Goal: Check status

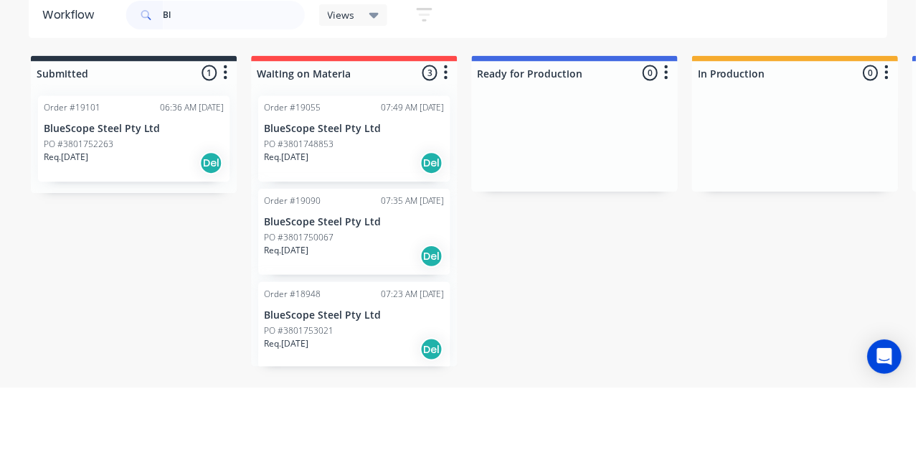
type input "B"
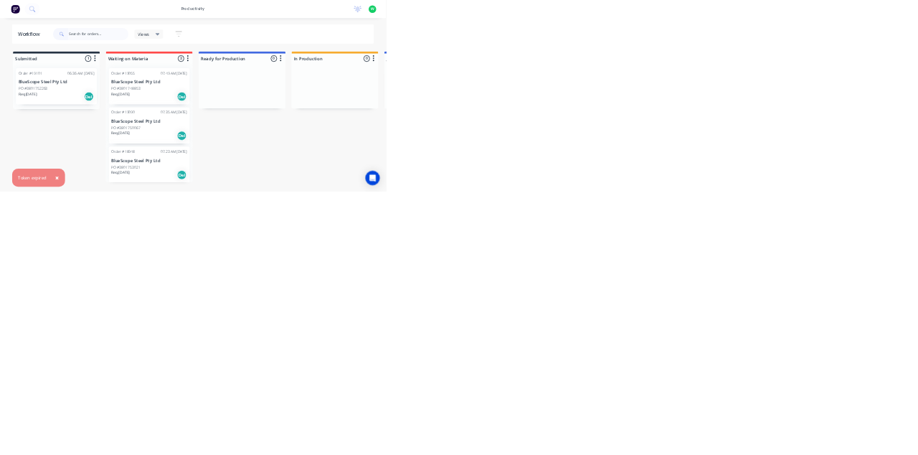
type input "B"
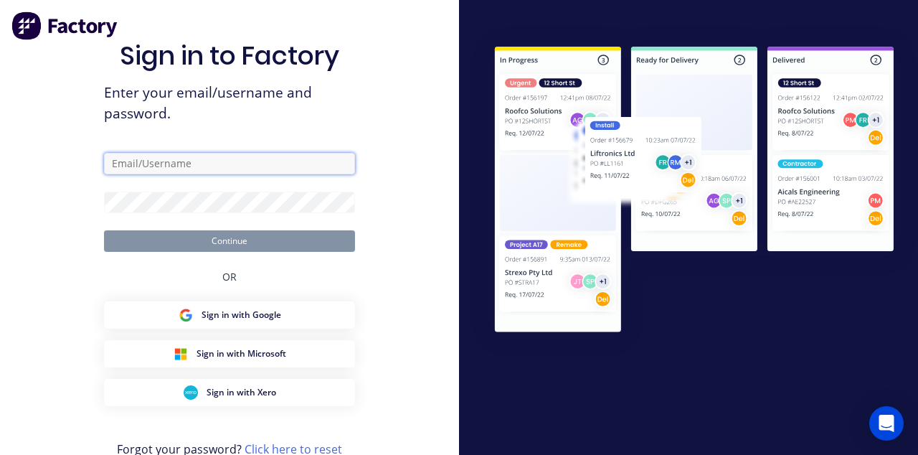
click at [321, 174] on input "text" at bounding box center [229, 164] width 251 height 22
type input "[EMAIL_ADDRESS][DOMAIN_NAME]"
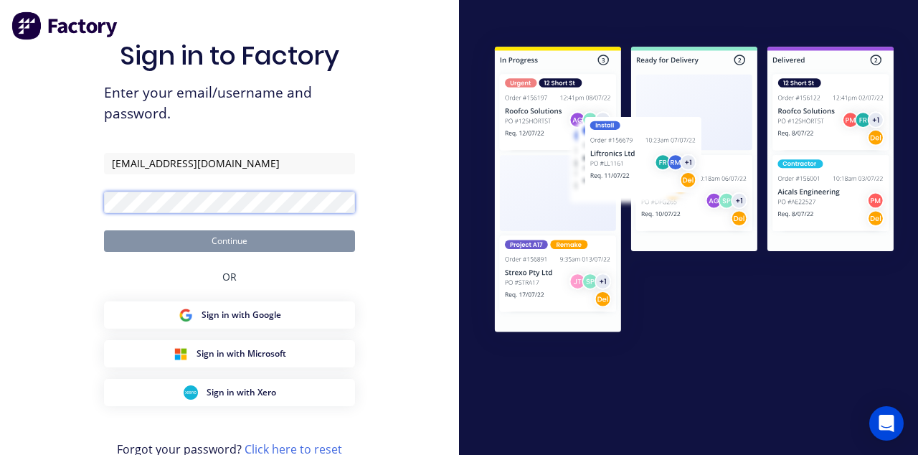
click at [104, 230] on button "Continue" at bounding box center [229, 241] width 251 height 22
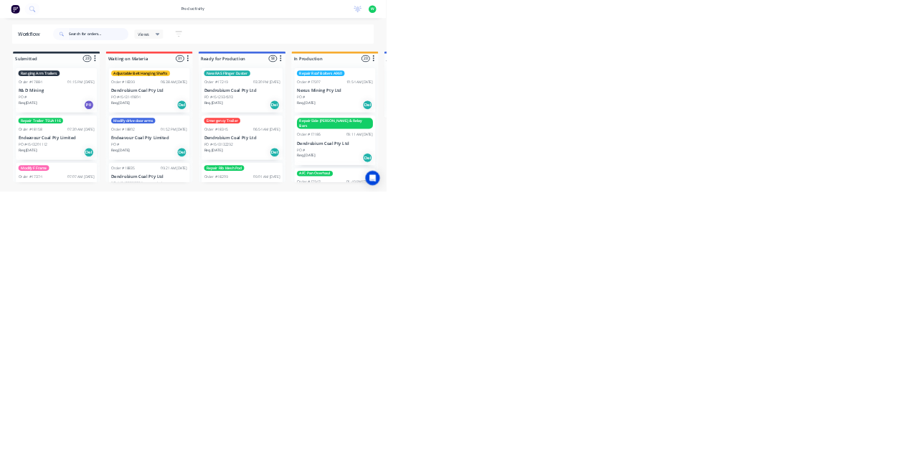
click at [226, 83] on input "text" at bounding box center [234, 81] width 142 height 29
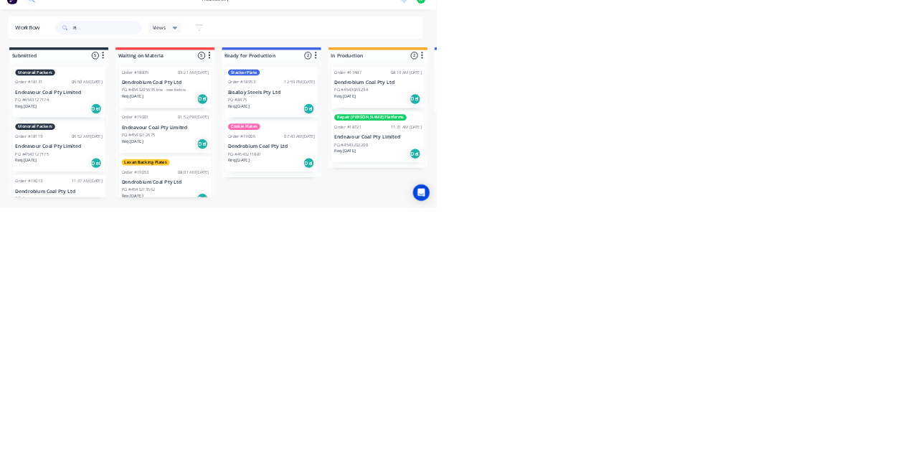
type input "P"
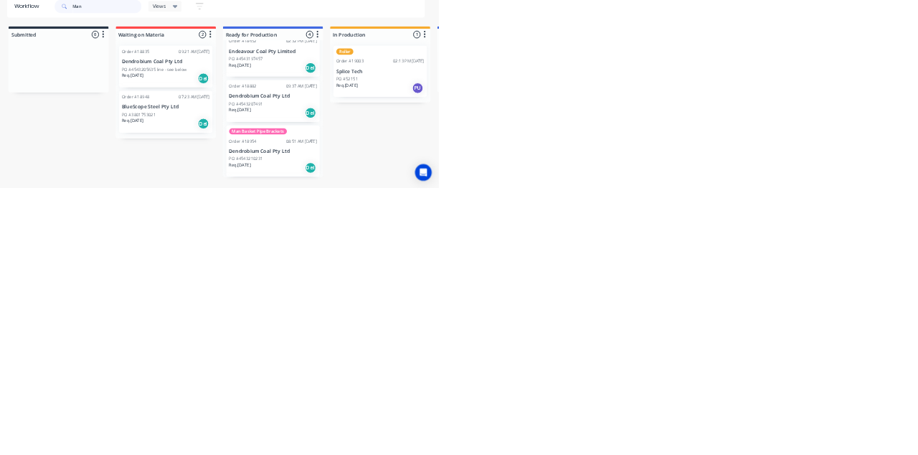
scroll to position [96, 0]
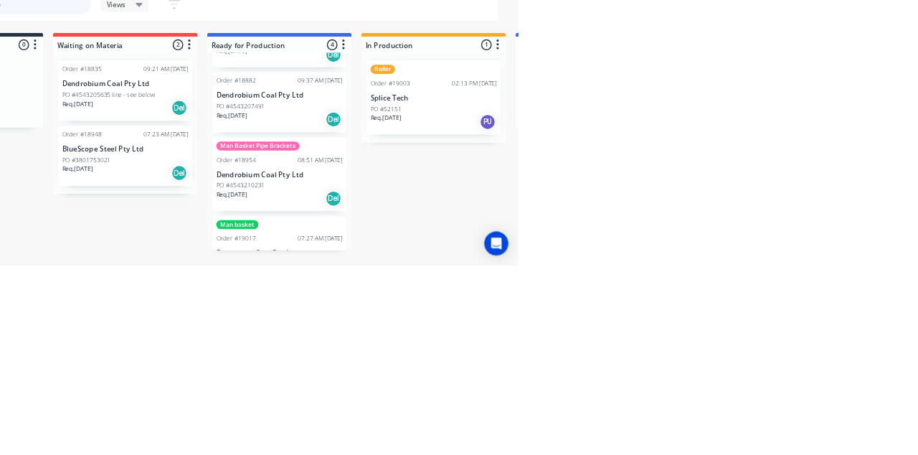
type input "M"
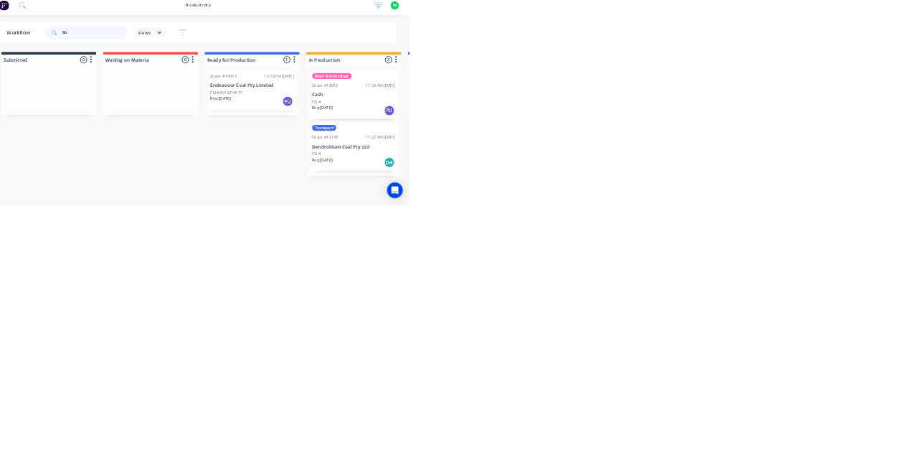
type input "B"
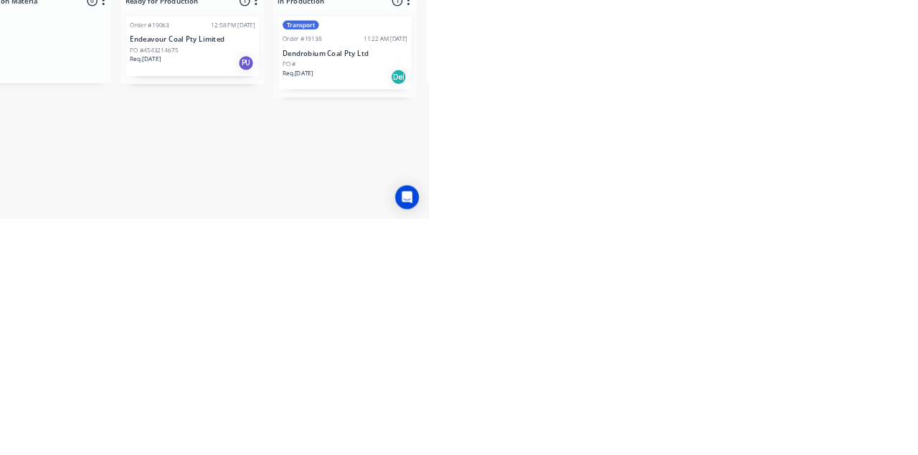
type input "Chain"
click at [617, 201] on p "Endeavour Coal Pty Limited" at bounding box center [575, 195] width 181 height 12
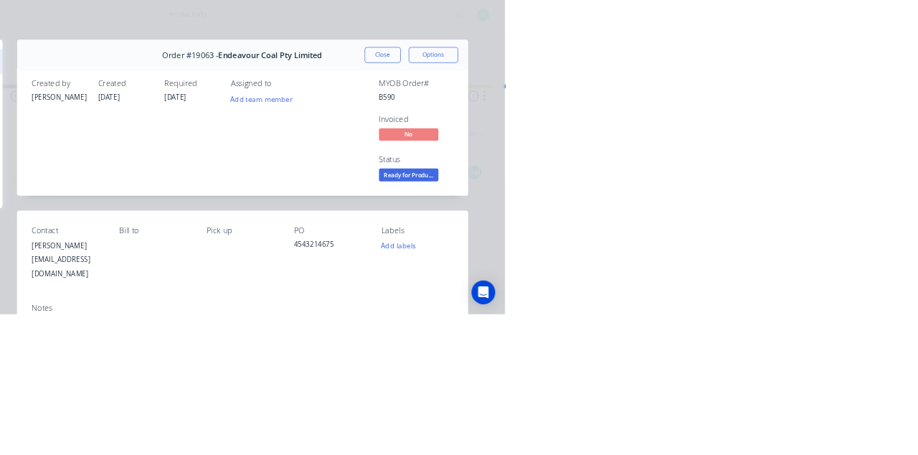
click at [767, 82] on button "Close" at bounding box center [741, 79] width 52 height 23
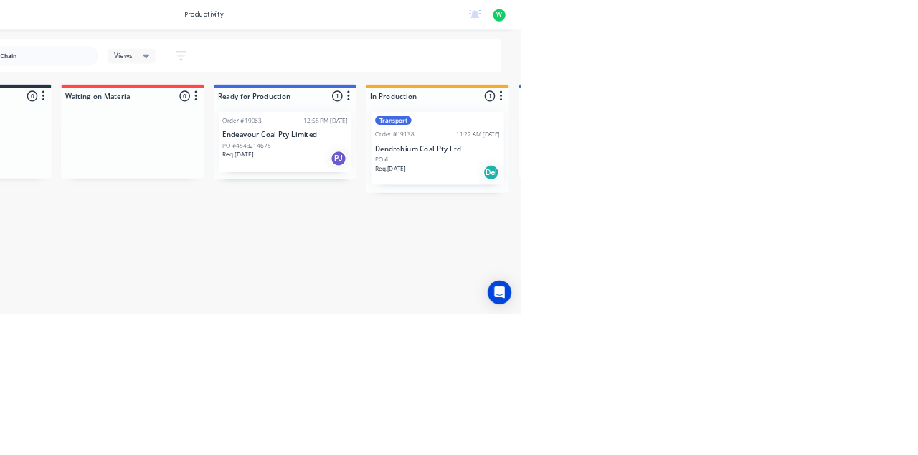
click at [805, 209] on p "Dendrobium Coal Pty Ltd" at bounding box center [796, 215] width 181 height 12
